Goal: Information Seeking & Learning: Learn about a topic

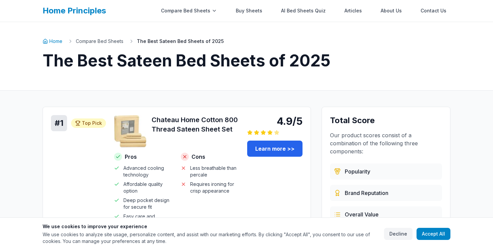
click at [56, 42] on link "Home" at bounding box center [53, 41] width 20 height 7
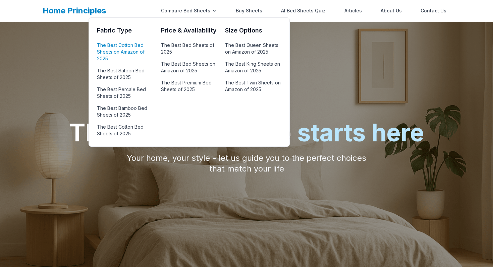
click at [135, 42] on link "The Best Cotton Bed Sheets on Amazon of 2025" at bounding box center [125, 52] width 56 height 23
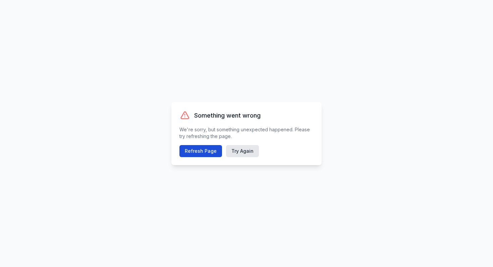
click at [202, 151] on button "Refresh Page" at bounding box center [200, 151] width 43 height 12
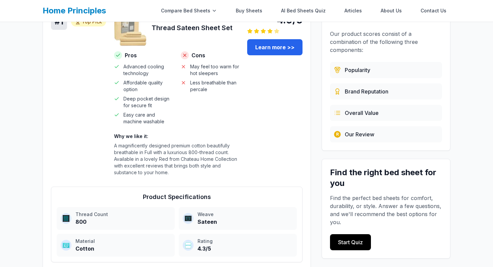
scroll to position [72, 0]
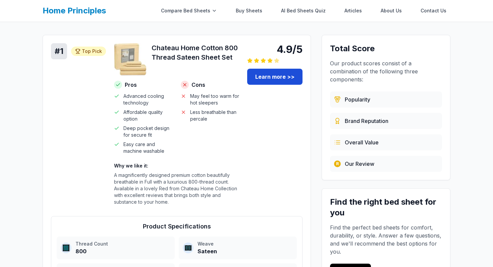
click at [273, 75] on link "Learn more >>" at bounding box center [274, 77] width 55 height 16
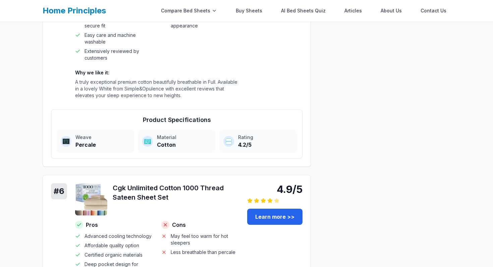
scroll to position [1154, 0]
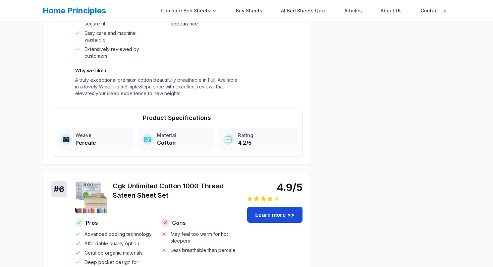
click at [274, 213] on link "Learn more >>" at bounding box center [274, 215] width 55 height 16
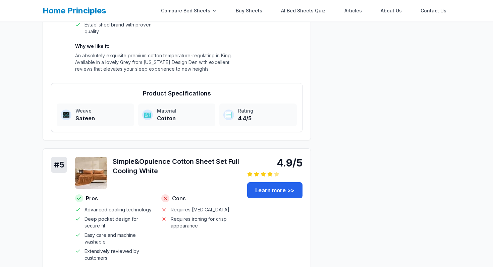
scroll to position [928, 0]
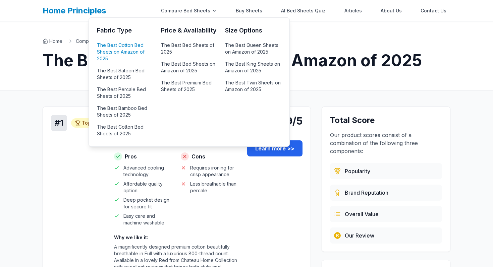
click at [126, 51] on link "The Best Cotton Bed Sheets on Amazon of 2025" at bounding box center [125, 52] width 56 height 23
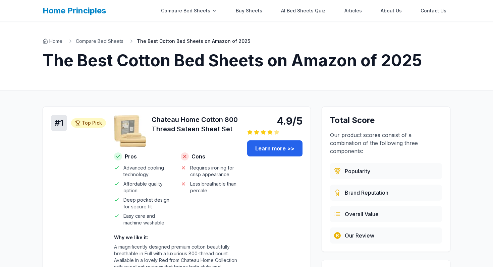
click at [92, 8] on link "Home Principles" at bounding box center [74, 11] width 63 height 10
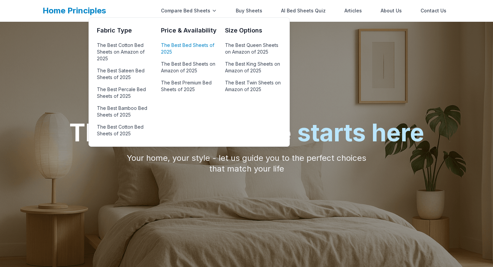
click at [199, 46] on link "The Best Bed Sheets of 2025" at bounding box center [189, 49] width 56 height 16
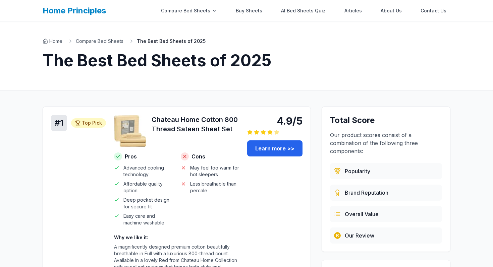
scroll to position [28, 0]
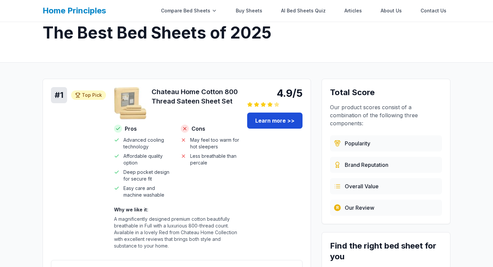
click at [264, 117] on link "Learn more >>" at bounding box center [274, 121] width 55 height 16
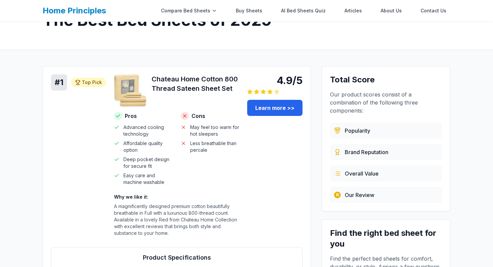
scroll to position [41, 0]
